Goal: Navigation & Orientation: Find specific page/section

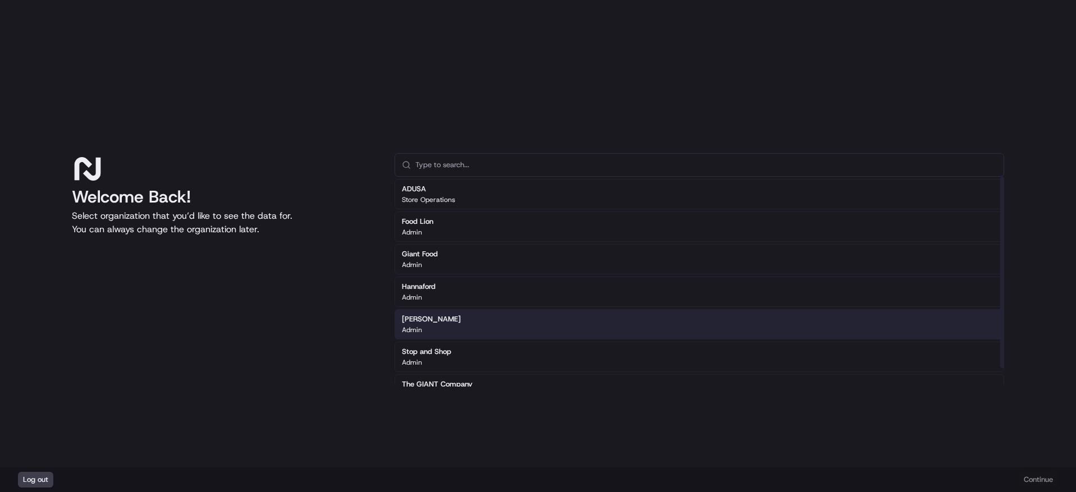
click at [494, 326] on div "[PERSON_NAME] Admin" at bounding box center [700, 324] width 610 height 30
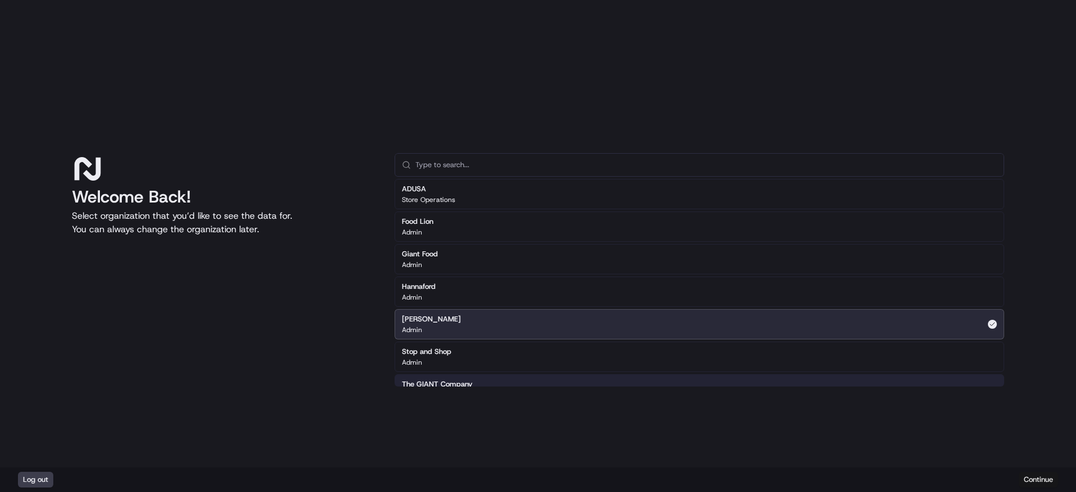
click at [1040, 483] on button "Continue" at bounding box center [1038, 480] width 39 height 16
